Goal: Task Accomplishment & Management: Complete application form

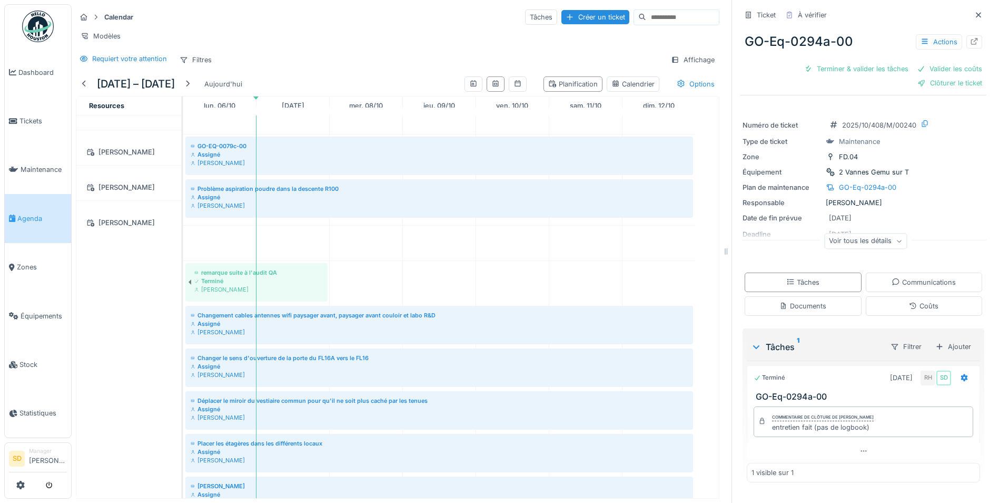
scroll to position [896, 0]
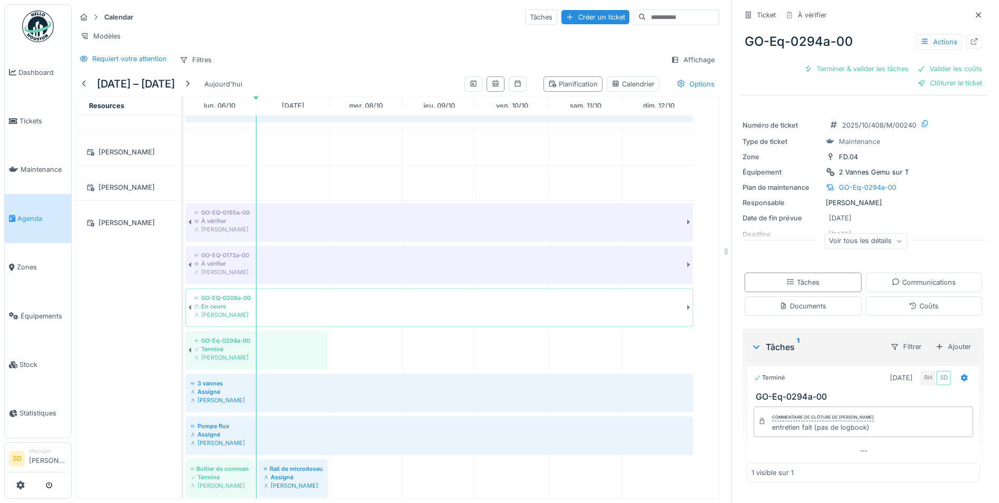
click at [33, 28] on img at bounding box center [38, 27] width 32 height 32
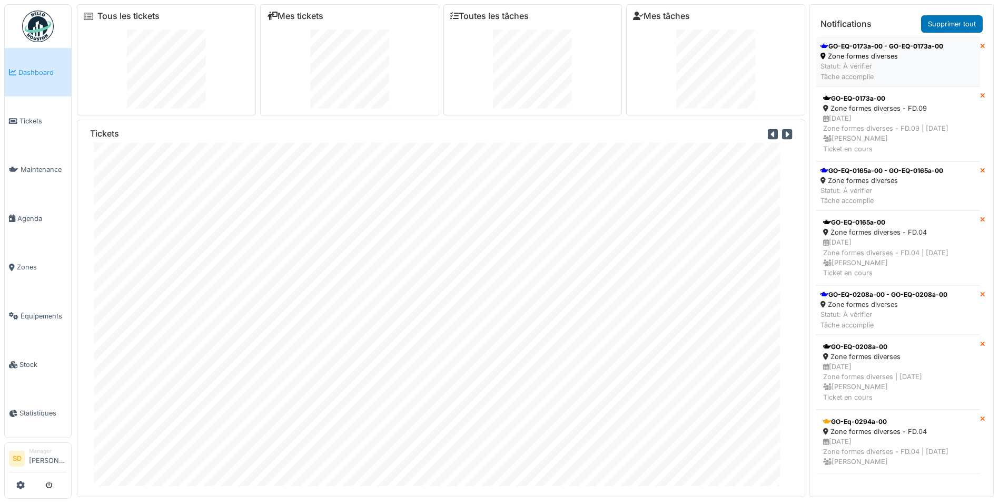
click at [835, 43] on div "GO-EQ-0173a-00 - GO-EQ-0173a-00" at bounding box center [882, 46] width 123 height 9
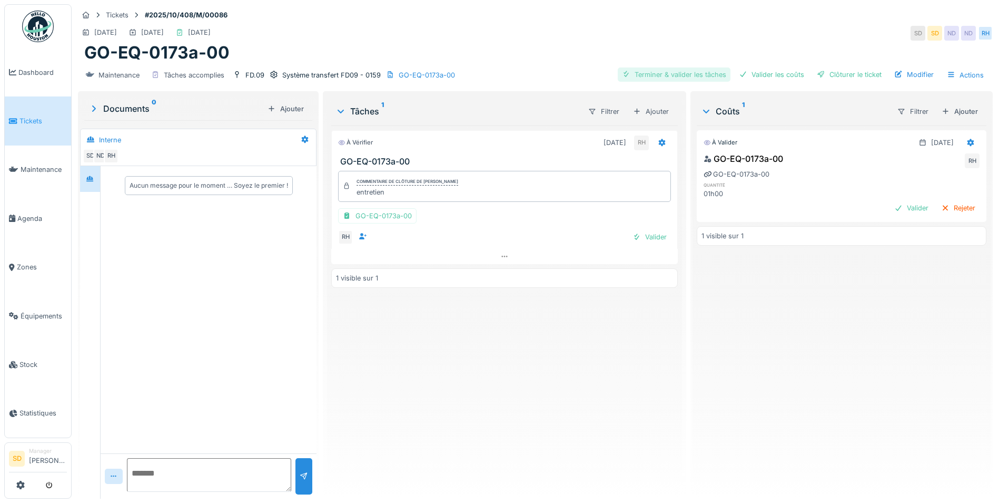
click at [662, 77] on div "Terminer & valider les tâches" at bounding box center [674, 74] width 113 height 14
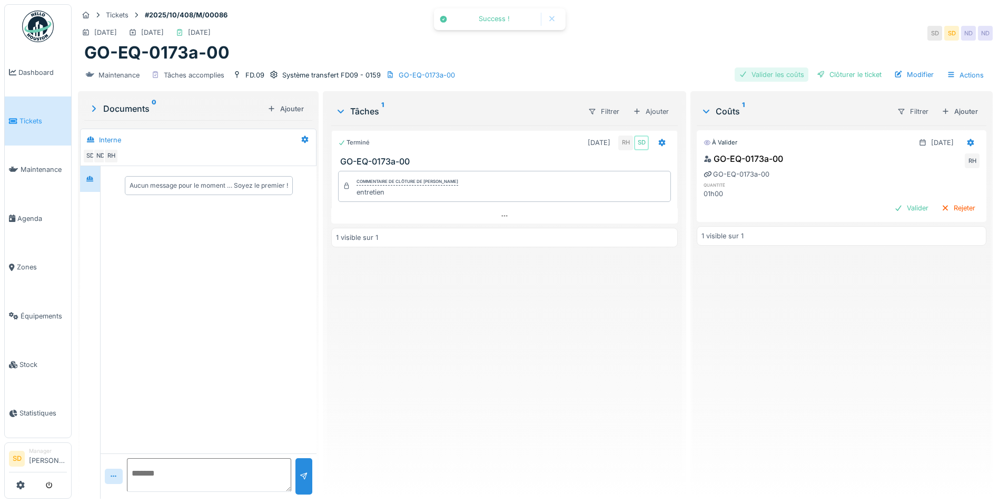
click at [771, 79] on div "Valider les coûts" at bounding box center [772, 74] width 74 height 14
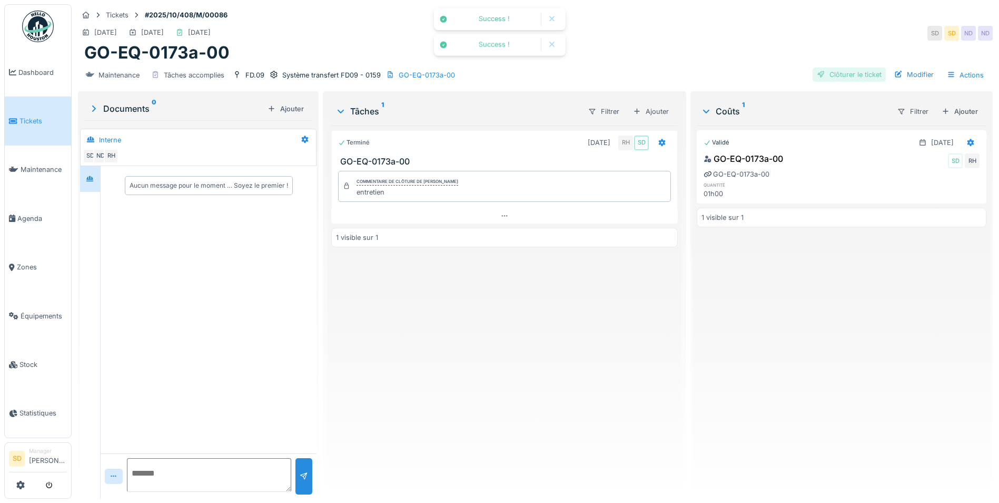
click at [845, 79] on div "Clôturer le ticket" at bounding box center [849, 74] width 73 height 14
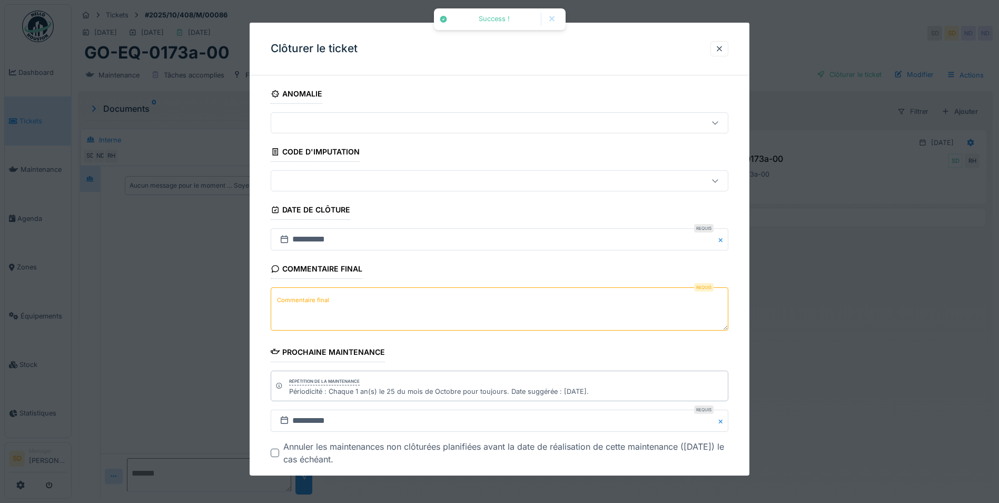
click at [366, 306] on textarea "Commentaire final" at bounding box center [500, 308] width 458 height 43
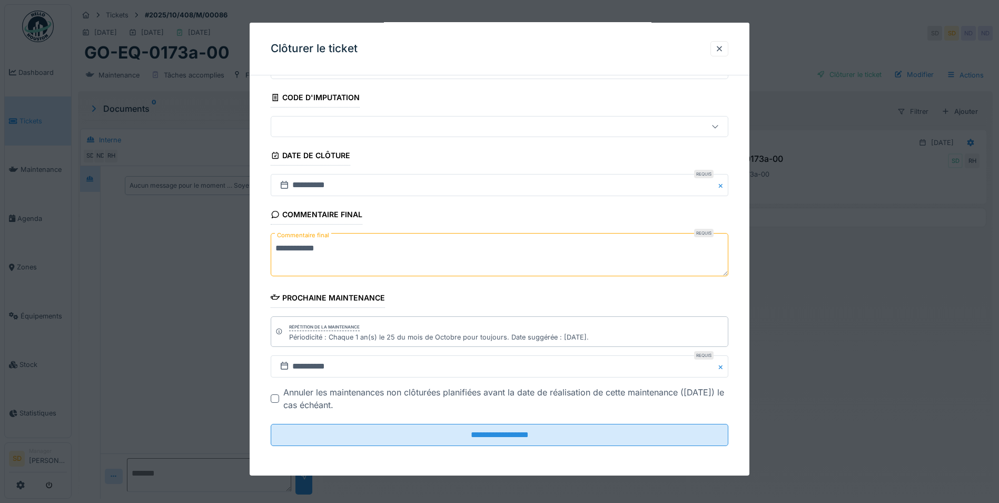
scroll to position [8, 0]
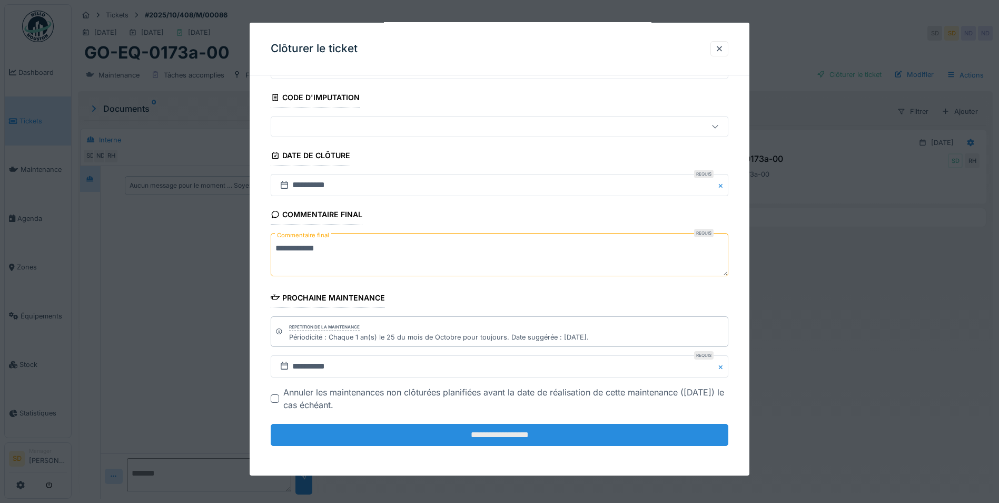
type textarea "**********"
click at [503, 430] on input "**********" at bounding box center [500, 435] width 458 height 22
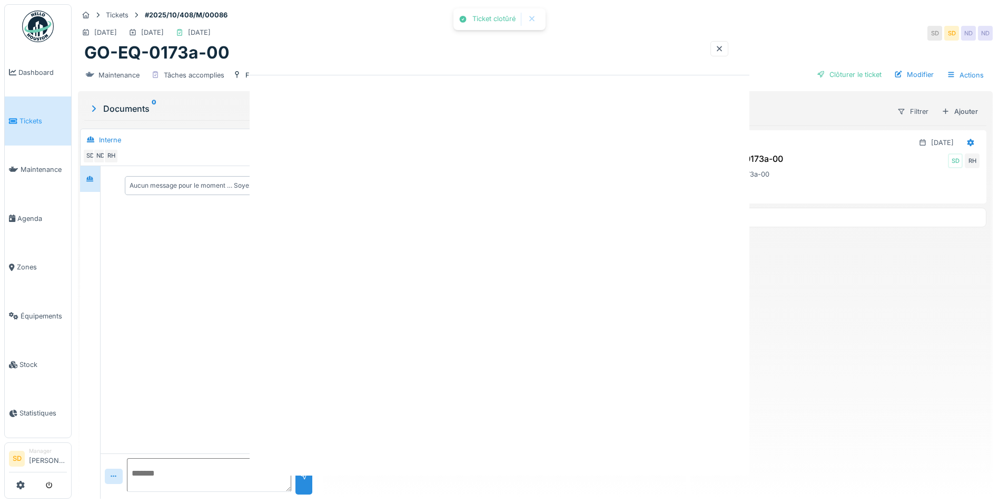
scroll to position [0, 0]
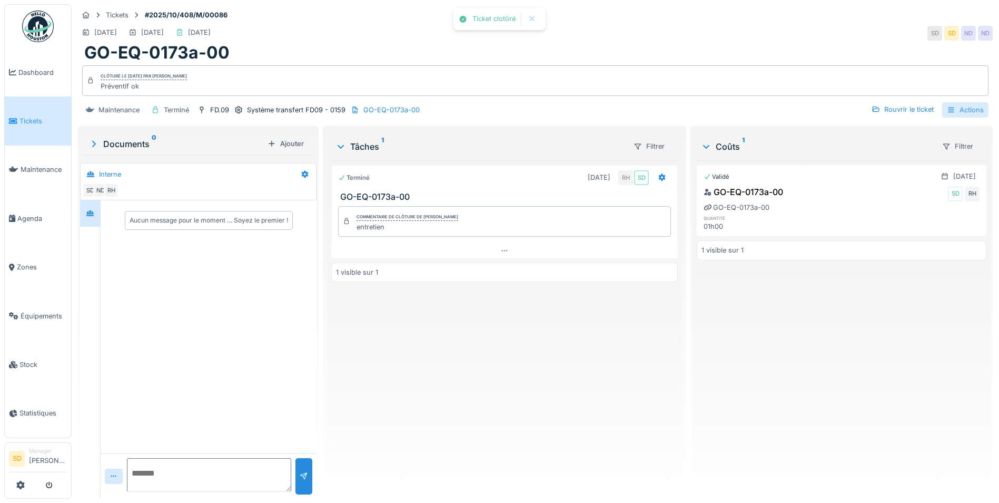
click at [958, 110] on div "Actions" at bounding box center [966, 109] width 46 height 15
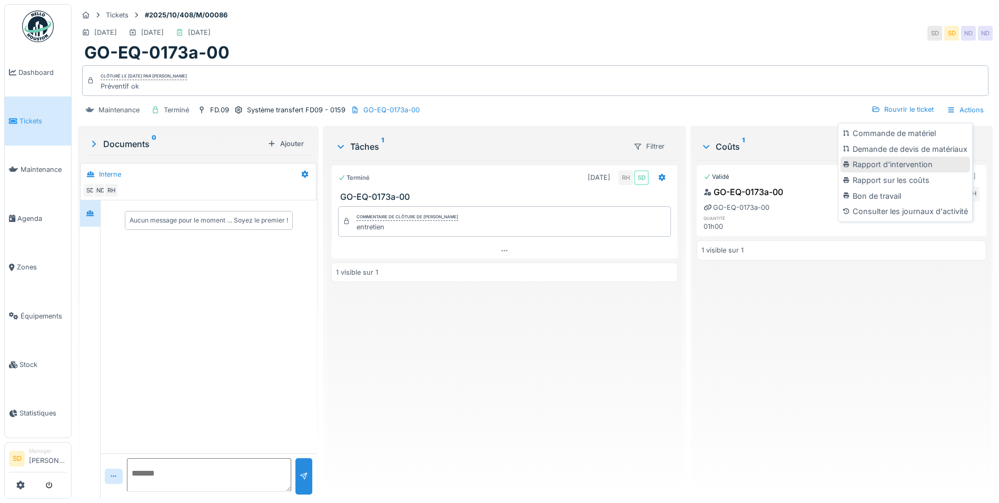
click at [921, 156] on div "Rapport d'intervention" at bounding box center [906, 164] width 130 height 16
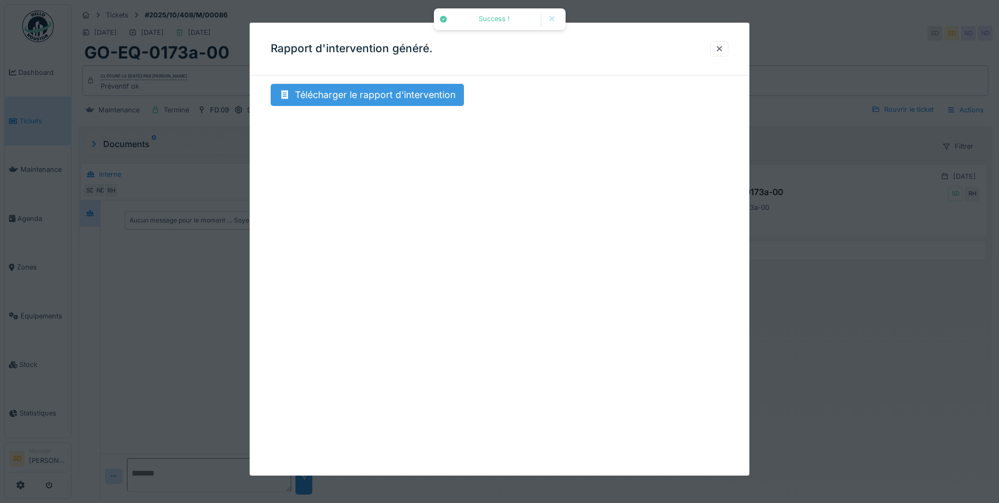
click at [386, 97] on div "Télécharger le rapport d'intervention" at bounding box center [367, 95] width 193 height 22
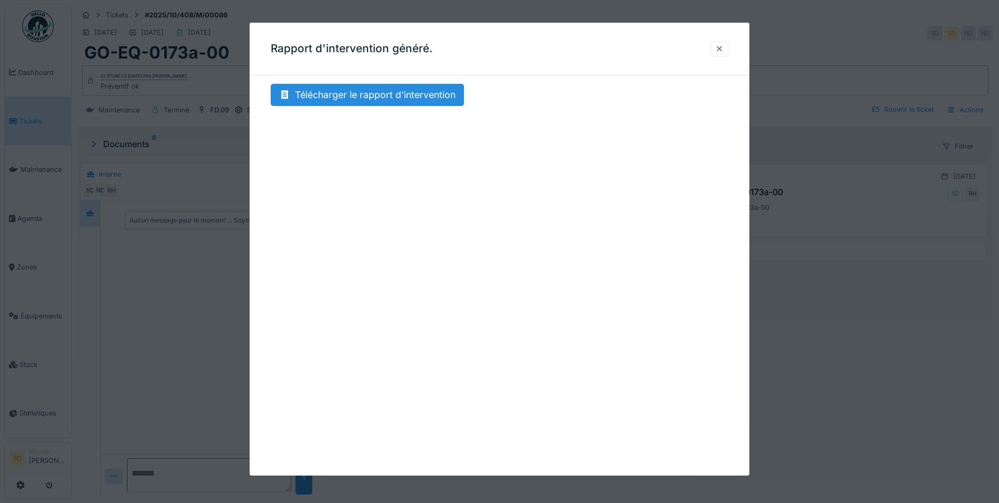
click at [729, 46] on div at bounding box center [720, 48] width 18 height 15
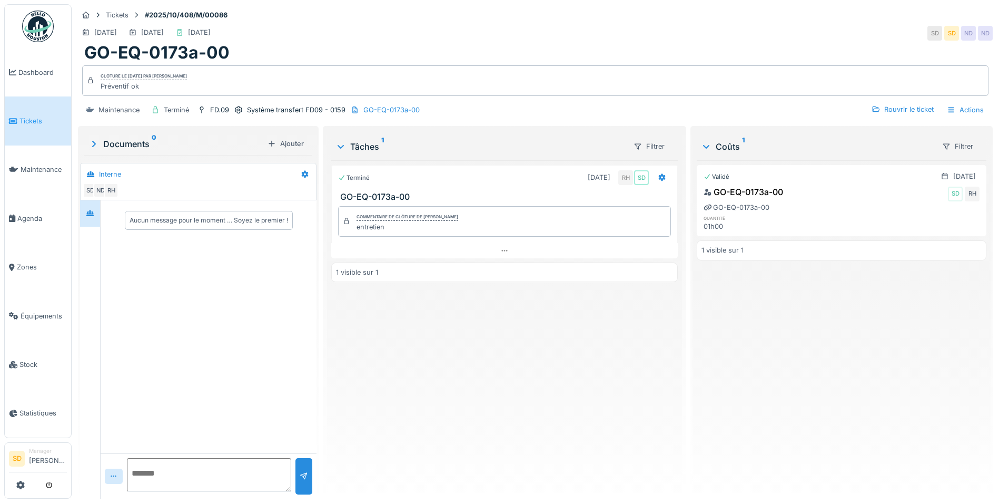
click at [33, 28] on img at bounding box center [38, 27] width 32 height 32
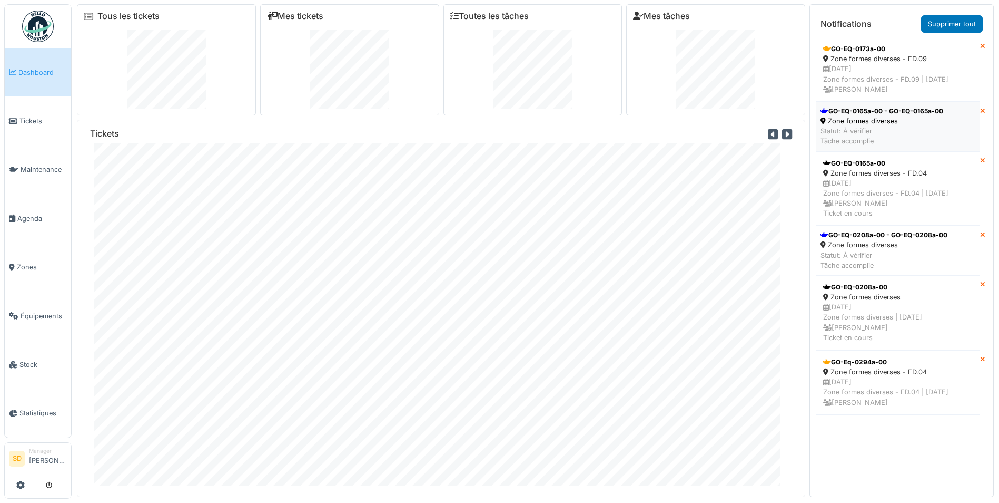
click at [840, 116] on div "GO-EQ-0165a-00 - GO-EQ-0165a-00" at bounding box center [882, 110] width 123 height 9
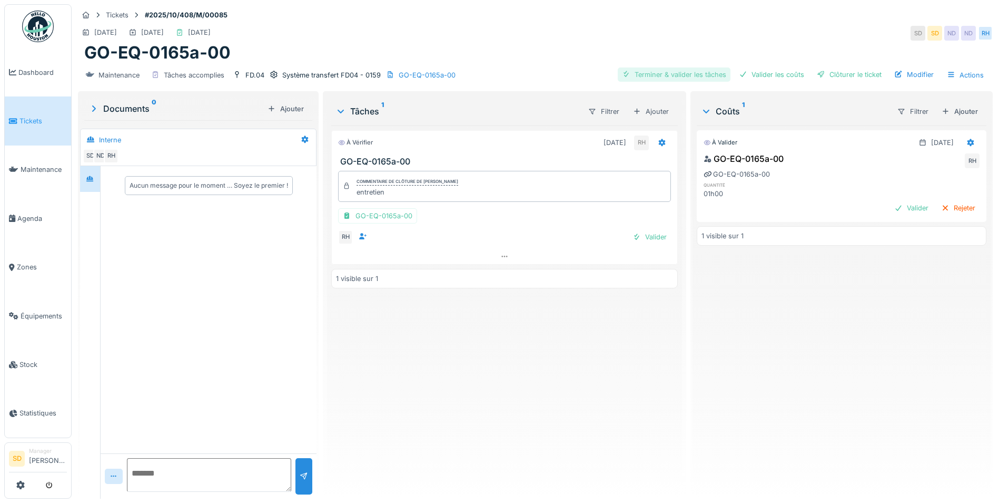
click at [645, 77] on div "Terminer & valider les tâches" at bounding box center [674, 74] width 113 height 14
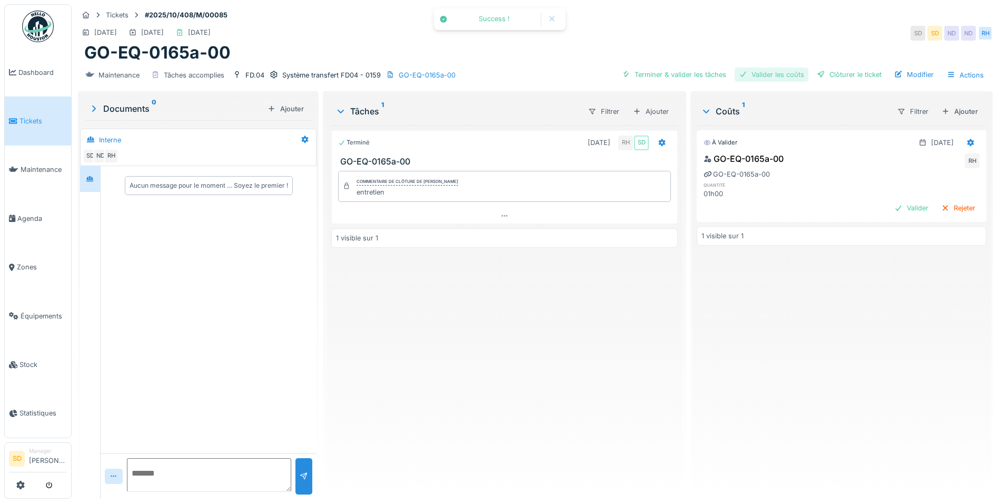
click at [761, 76] on div "Valider les coûts" at bounding box center [772, 74] width 74 height 14
click at [817, 74] on div at bounding box center [821, 75] width 8 height 10
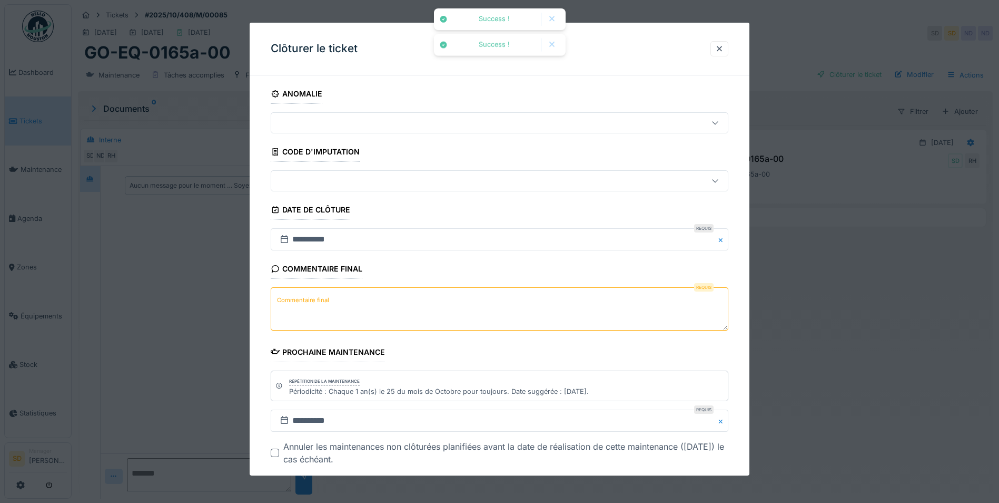
click at [407, 324] on textarea "Commentaire final" at bounding box center [500, 308] width 458 height 43
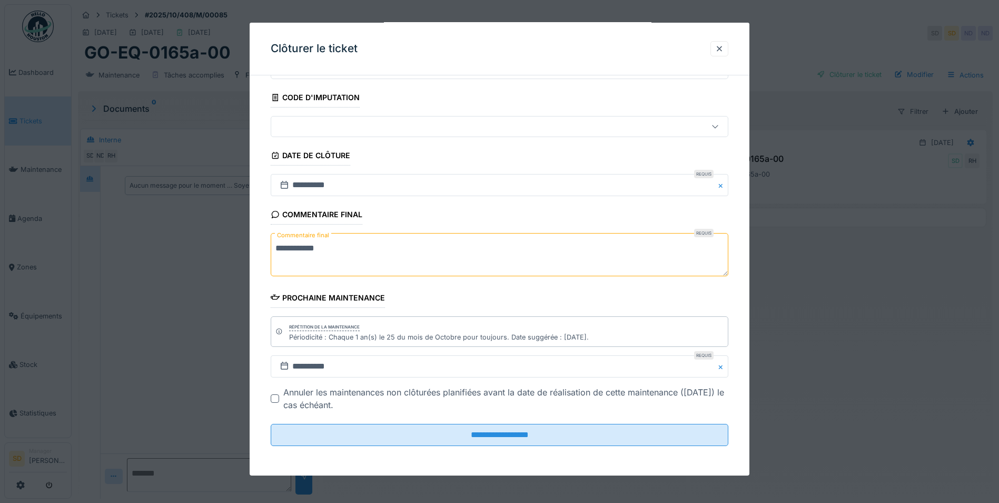
scroll to position [8, 0]
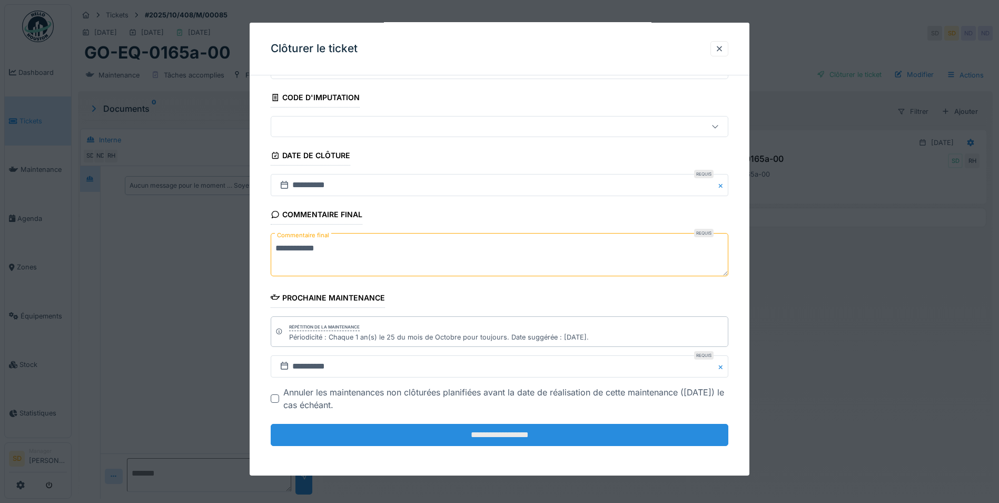
type textarea "**********"
click at [487, 427] on input "**********" at bounding box center [500, 435] width 458 height 22
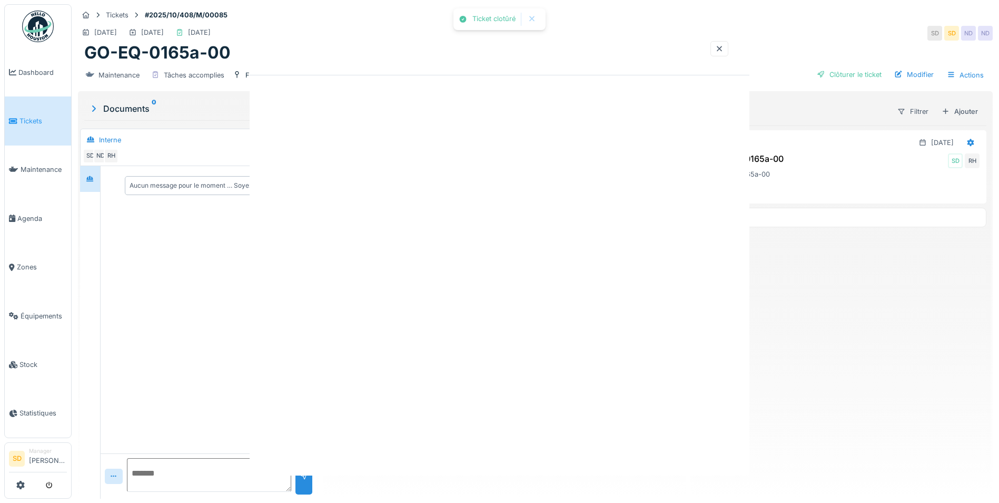
scroll to position [0, 0]
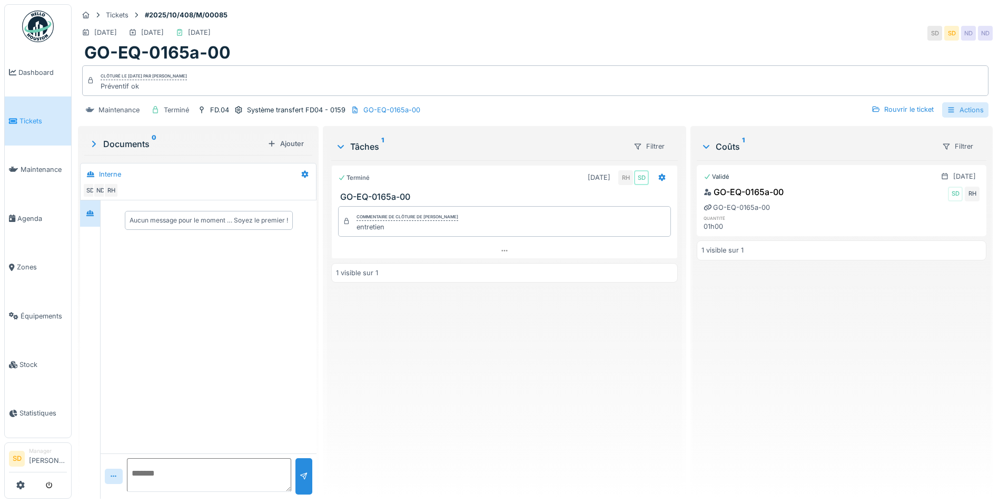
click at [951, 105] on div "Actions" at bounding box center [966, 109] width 46 height 15
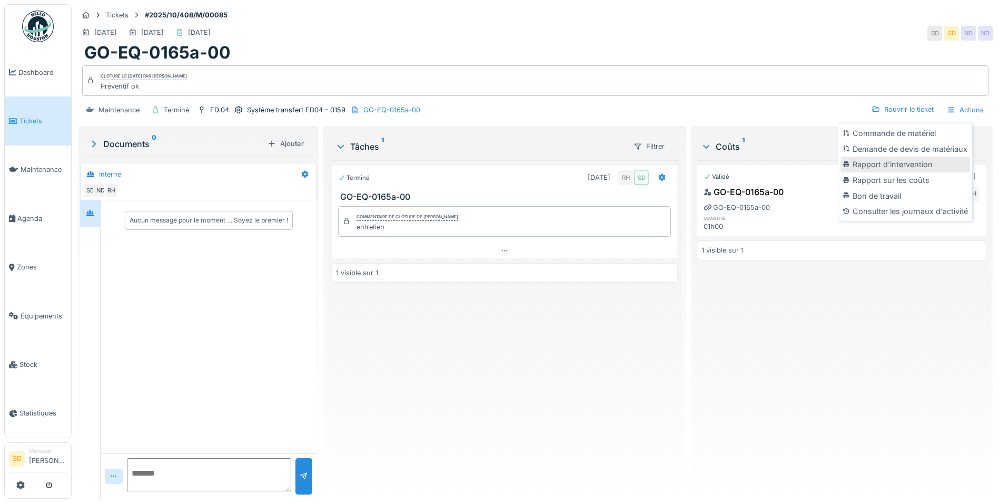
click at [901, 160] on div "Rapport d'intervention" at bounding box center [906, 164] width 130 height 16
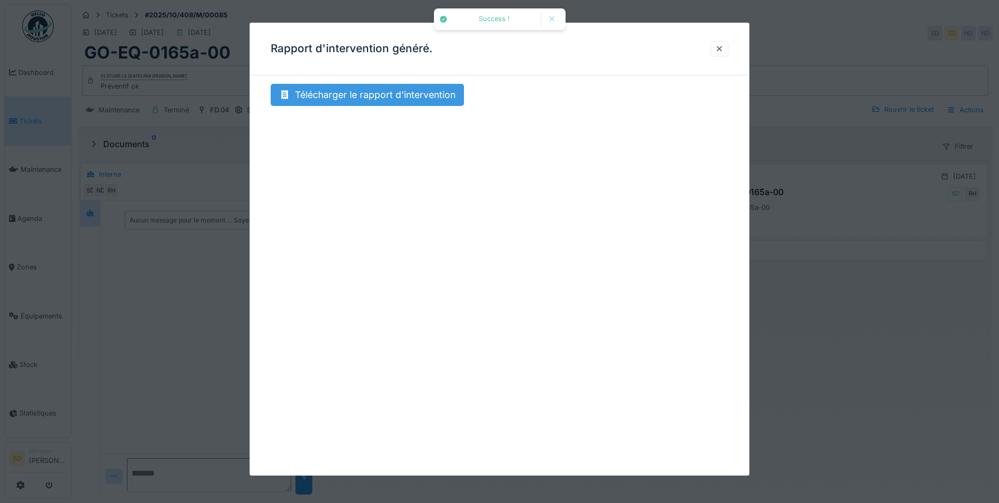
click at [427, 95] on div "Télécharger le rapport d'intervention" at bounding box center [367, 95] width 193 height 22
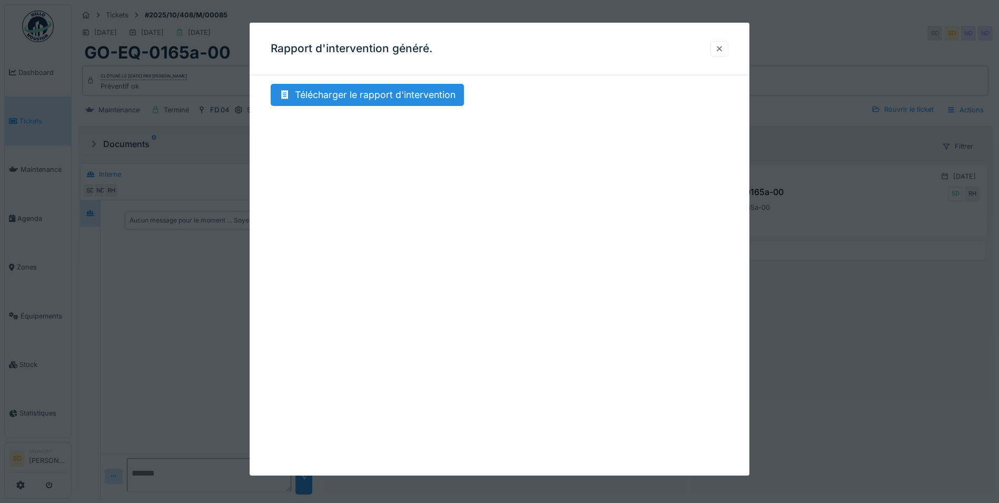
click at [719, 52] on div at bounding box center [720, 48] width 18 height 15
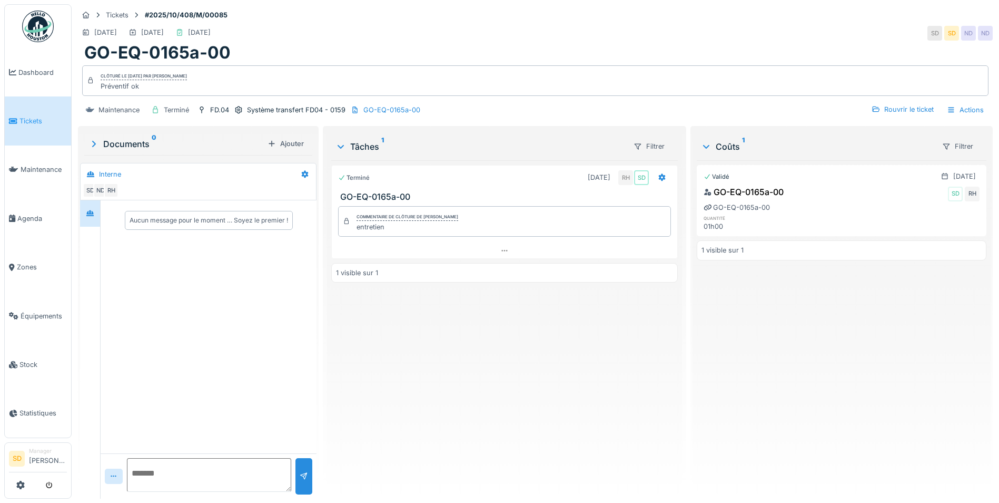
click at [42, 23] on img at bounding box center [38, 27] width 32 height 32
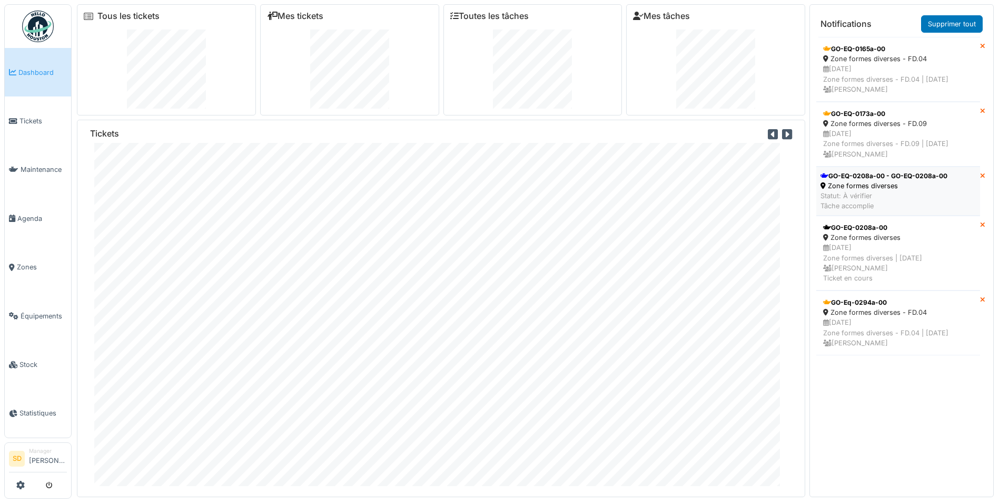
click at [858, 181] on div "GO-EQ-0208a-00 - GO-EQ-0208a-00" at bounding box center [884, 175] width 127 height 9
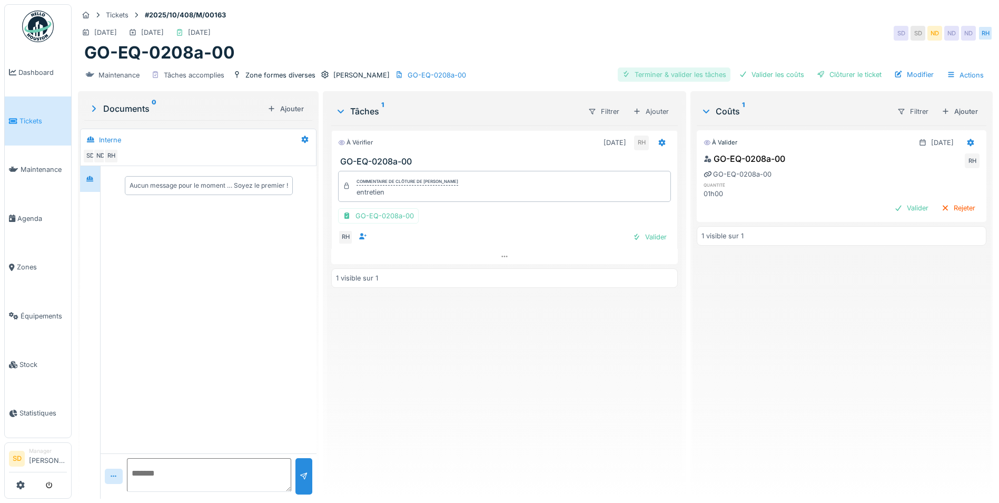
click at [705, 68] on div "Terminer & valider les tâches" at bounding box center [674, 74] width 113 height 14
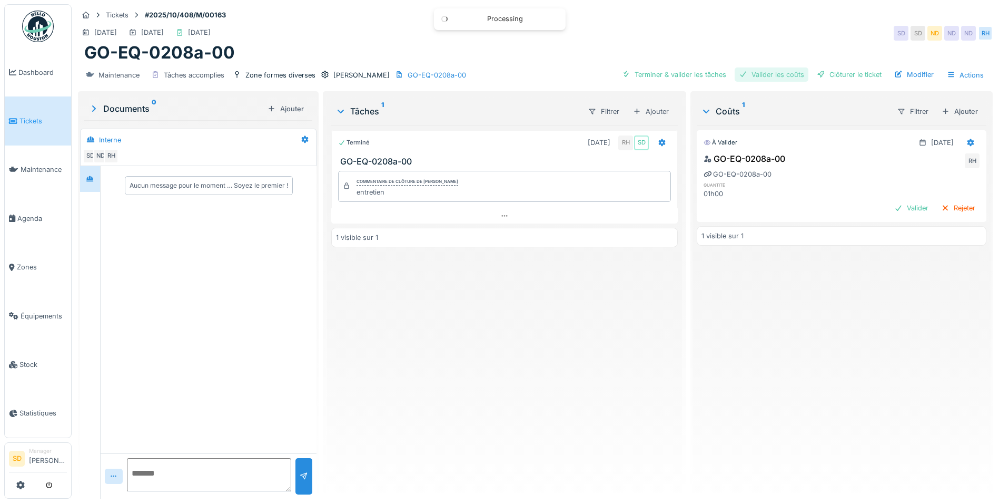
click at [762, 68] on div "Valider les coûts" at bounding box center [772, 74] width 74 height 14
click at [837, 73] on div "Clôturer le ticket" at bounding box center [849, 74] width 73 height 14
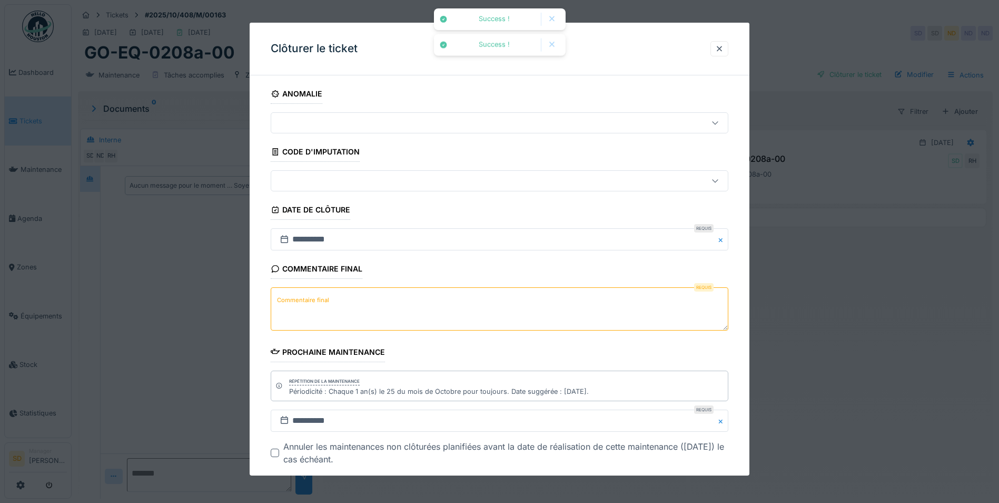
click at [415, 301] on textarea "Commentaire final" at bounding box center [500, 308] width 458 height 43
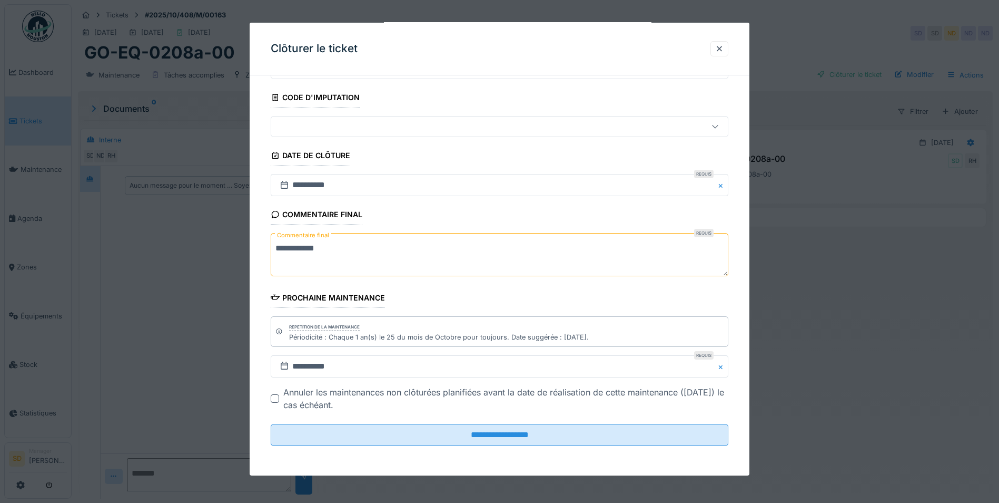
scroll to position [8, 0]
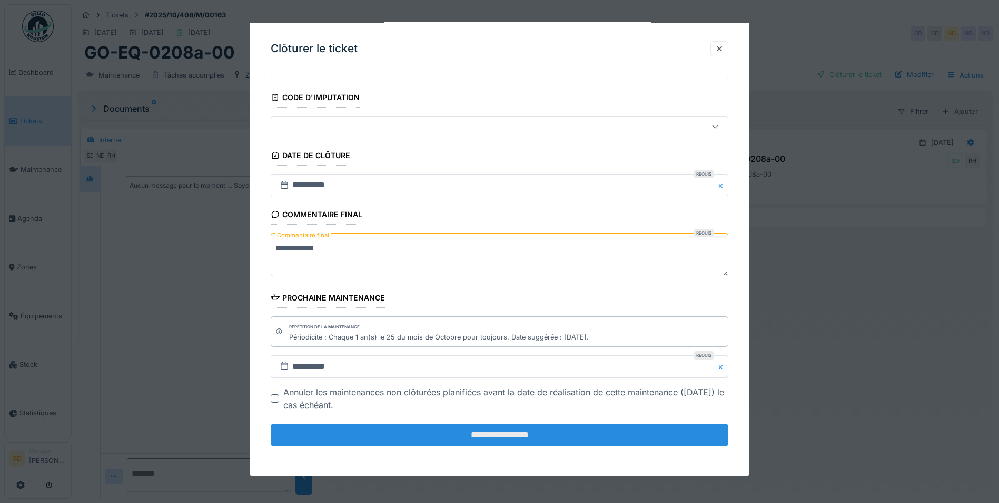
type textarea "**********"
click at [493, 436] on input "**********" at bounding box center [500, 435] width 458 height 22
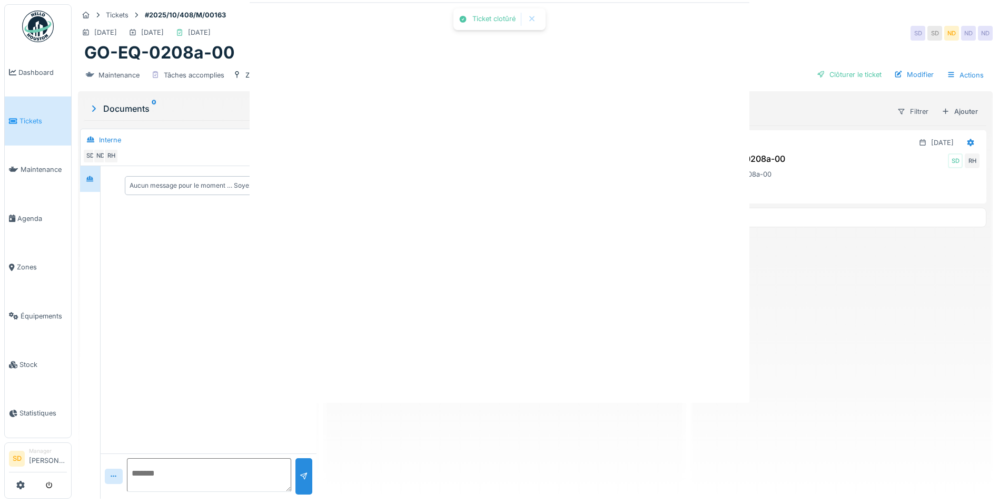
scroll to position [0, 0]
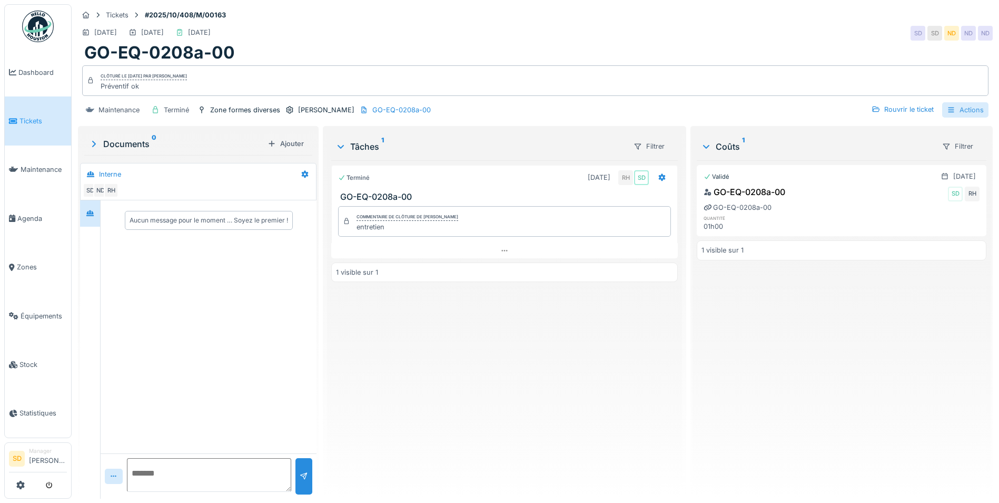
click at [951, 102] on div "Actions" at bounding box center [966, 109] width 46 height 15
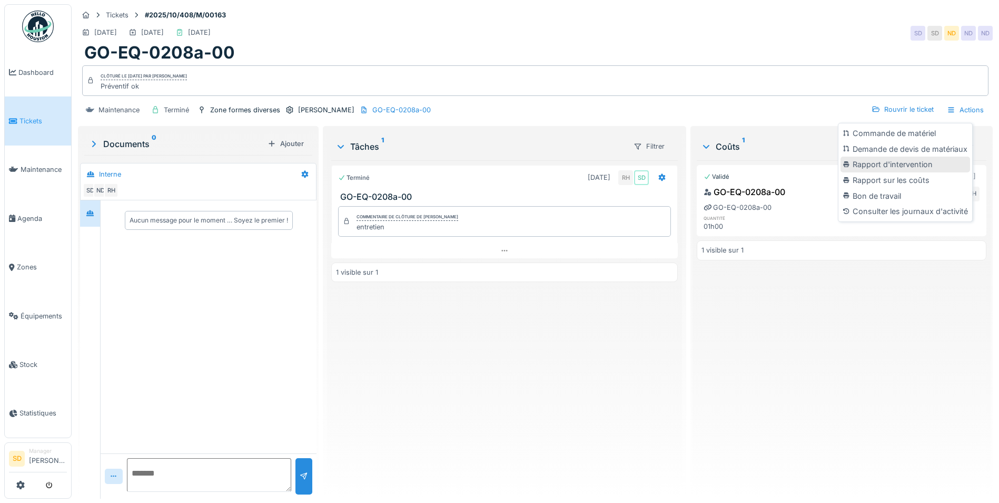
click at [903, 156] on div "Rapport d'intervention" at bounding box center [906, 164] width 130 height 16
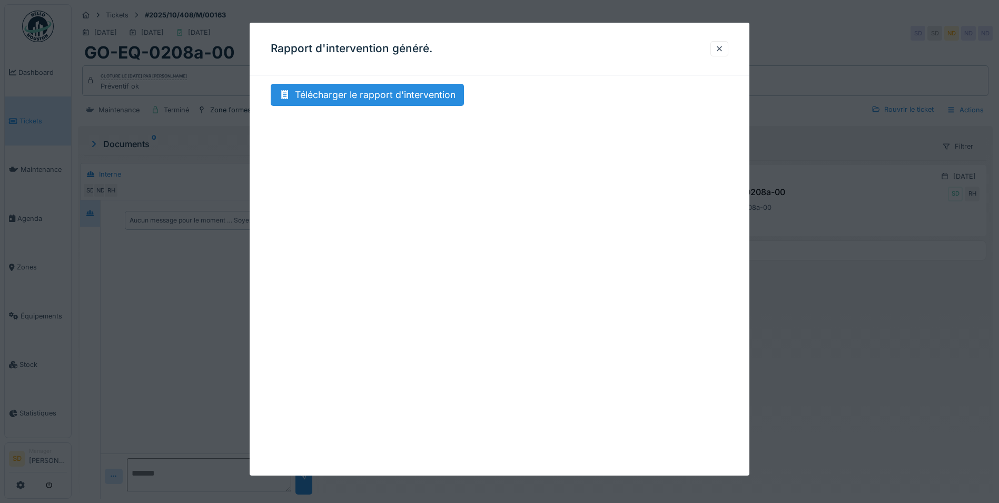
click at [368, 81] on div "Rapport d'intervention généré. Télécharger le rapport d'intervention" at bounding box center [500, 249] width 500 height 453
click at [367, 89] on div "Télécharger le rapport d'intervention" at bounding box center [367, 95] width 193 height 22
click at [722, 50] on div at bounding box center [719, 49] width 8 height 10
